Goal: Entertainment & Leisure: Consume media (video, audio)

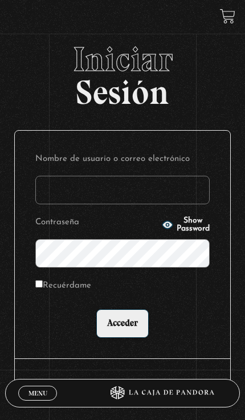
type input "stiven.[PERSON_NAME]"
click at [122, 328] on input "Acceder" at bounding box center [122, 323] width 53 height 29
click at [126, 336] on input "Acceder" at bounding box center [122, 323] width 53 height 29
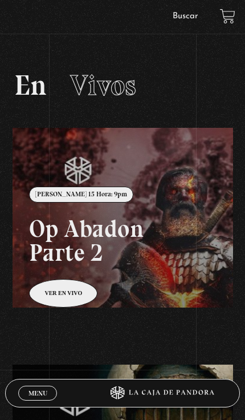
click at [31, 386] on link "Menu Cerrar" at bounding box center [37, 393] width 39 height 15
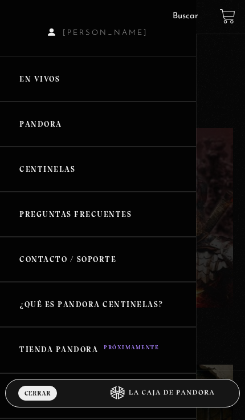
click at [38, 74] on link "En vivos" at bounding box center [98, 79] width 196 height 45
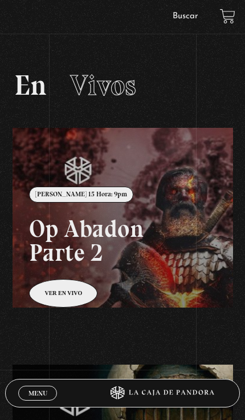
click at [21, 392] on link "Menu Cerrar" at bounding box center [37, 393] width 39 height 15
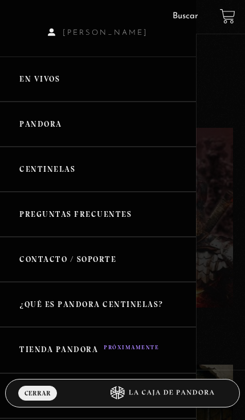
click at [30, 122] on link "Pandora" at bounding box center [98, 124] width 196 height 45
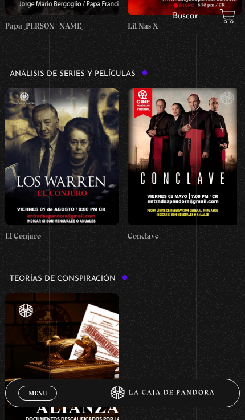
scroll to position [1353, 0]
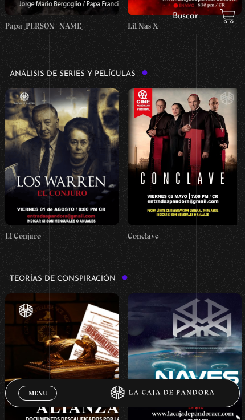
click at [48, 114] on figure at bounding box center [62, 156] width 114 height 137
